Goal: Information Seeking & Learning: Find specific page/section

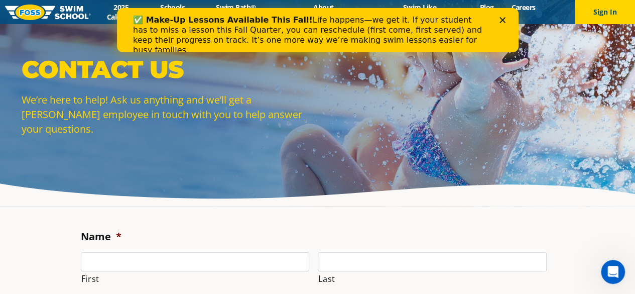
click at [507, 21] on div "Close" at bounding box center [504, 20] width 10 height 6
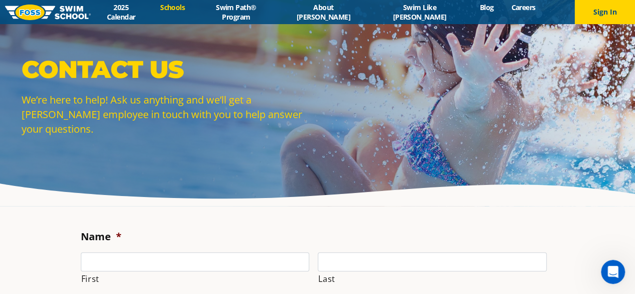
click at [194, 12] on link "Schools" at bounding box center [173, 8] width 42 height 10
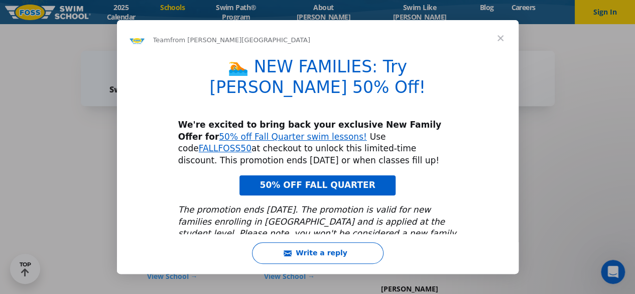
click at [503, 37] on span "Close" at bounding box center [500, 38] width 36 height 36
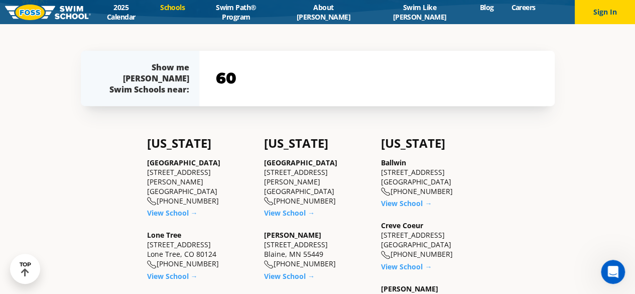
click at [369, 86] on input "60" at bounding box center [376, 78] width 327 height 29
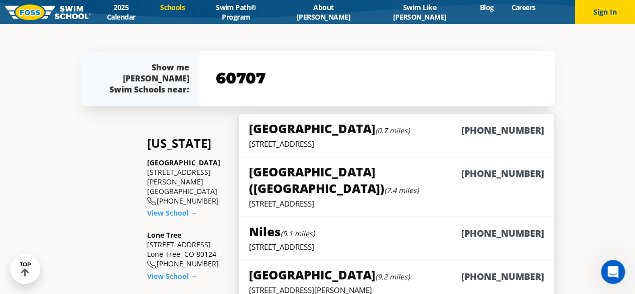
type input "60707"
click at [376, 133] on small "(0.7 miles)" at bounding box center [393, 131] width 34 height 10
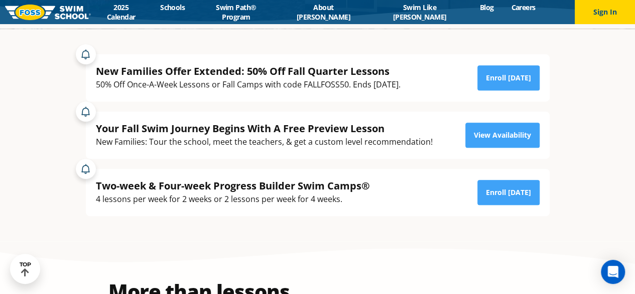
scroll to position [182, 0]
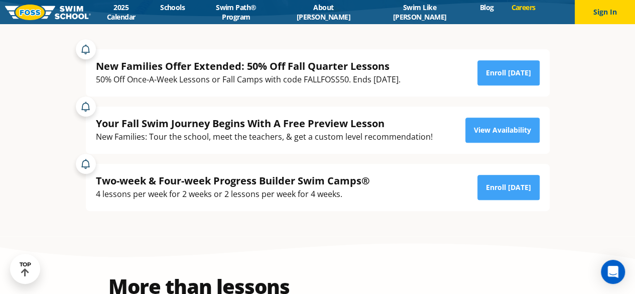
click at [503, 12] on link "Careers" at bounding box center [524, 8] width 42 height 10
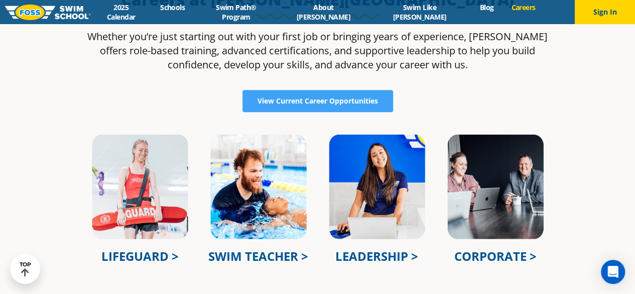
scroll to position [274, 0]
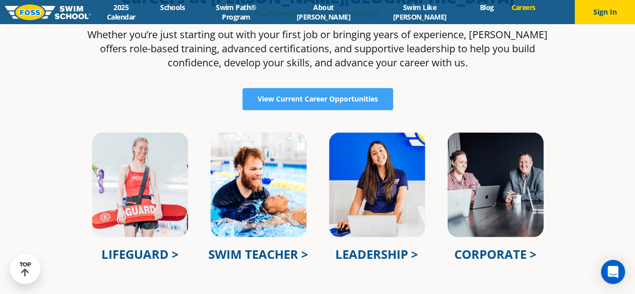
click at [479, 111] on div at bounding box center [318, 113] width 474 height 6
click at [481, 111] on div at bounding box center [318, 113] width 474 height 6
click at [274, 253] on link "SWIM TEACHER >" at bounding box center [258, 254] width 100 height 17
